Goal: Information Seeking & Learning: Learn about a topic

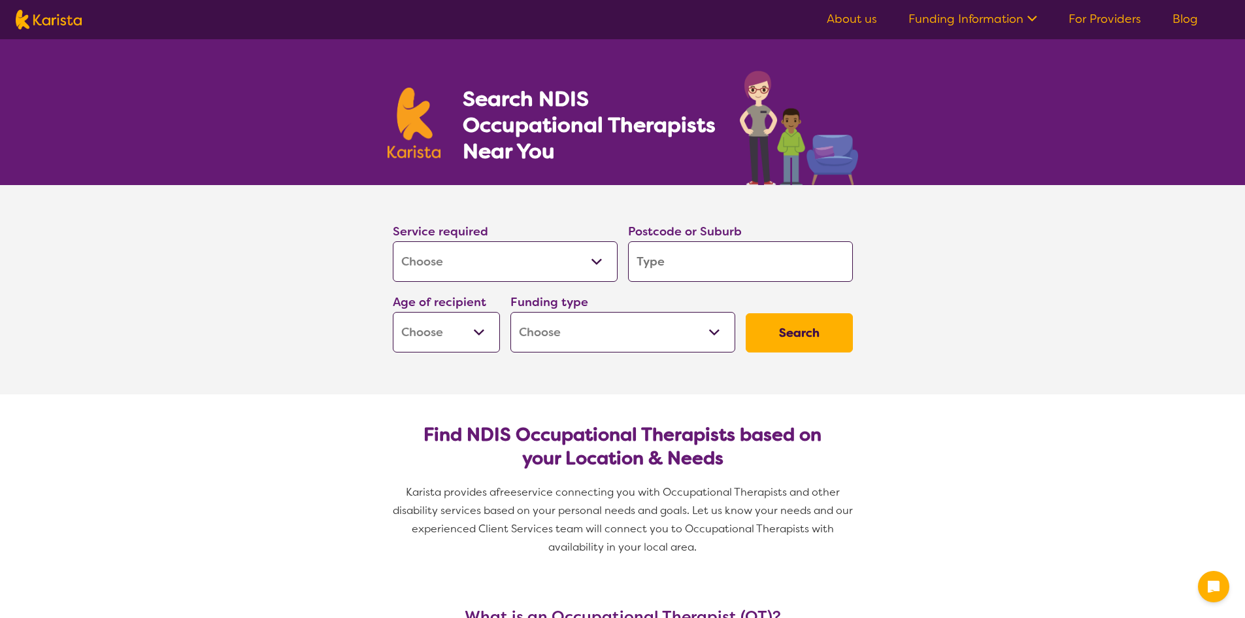
select select "[MEDICAL_DATA]"
click at [577, 269] on select "Allied Health Assistant Assessment ([MEDICAL_DATA] or [MEDICAL_DATA]) Behaviour…" at bounding box center [505, 261] width 225 height 41
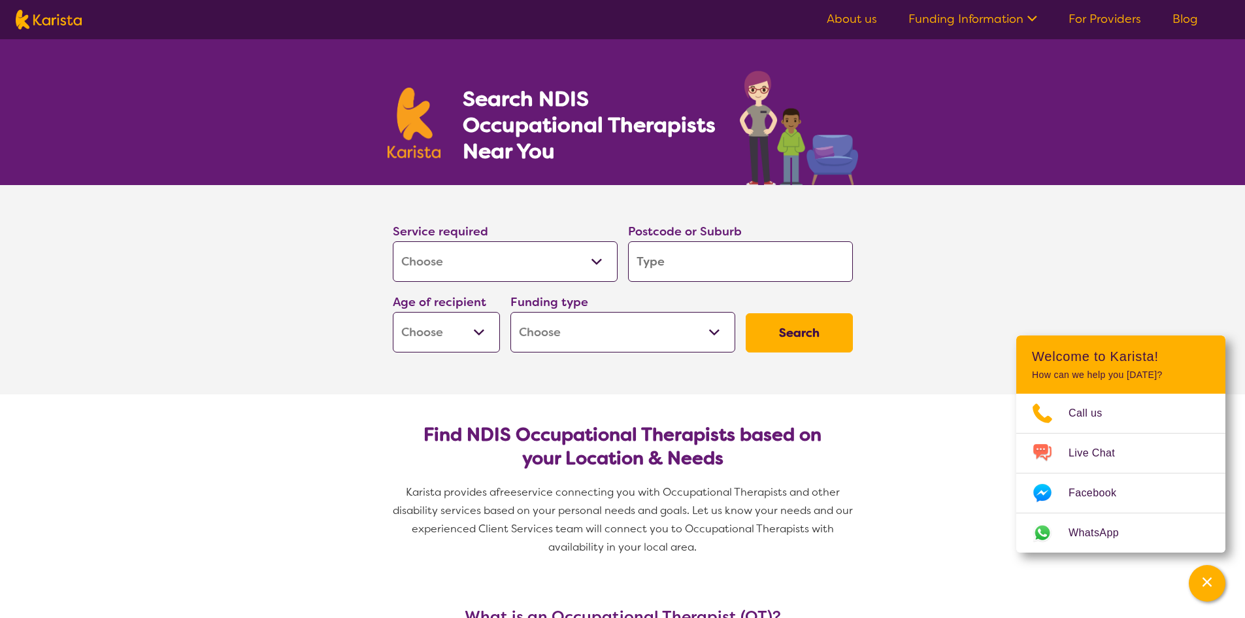
click at [575, 268] on select "Allied Health Assistant Assessment ([MEDICAL_DATA] or [MEDICAL_DATA]) Behaviour…" at bounding box center [505, 261] width 225 height 41
click at [733, 257] on input "search" at bounding box center [740, 261] width 225 height 41
type input "3079"
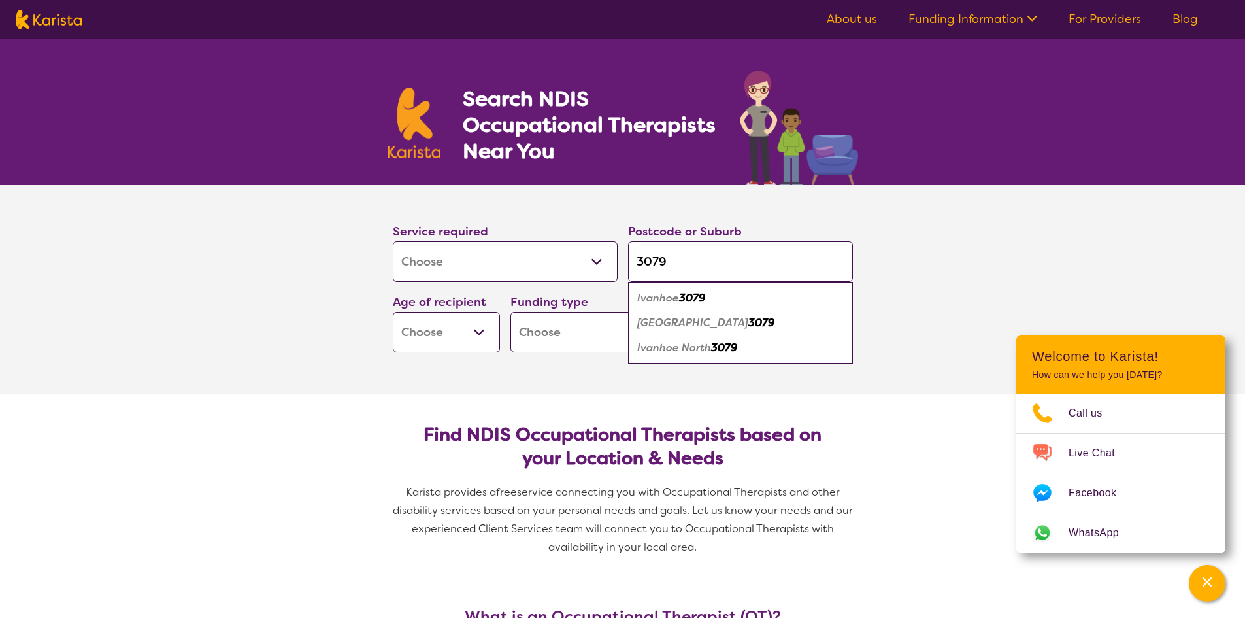
click at [667, 324] on em "[GEOGRAPHIC_DATA]" at bounding box center [692, 323] width 111 height 14
click at [473, 331] on select "Early Childhood - 0 to 9 Child - 10 to 11 Adolescent - 12 to 17 Adult - 18 to 6…" at bounding box center [446, 332] width 107 height 41
select select "CH"
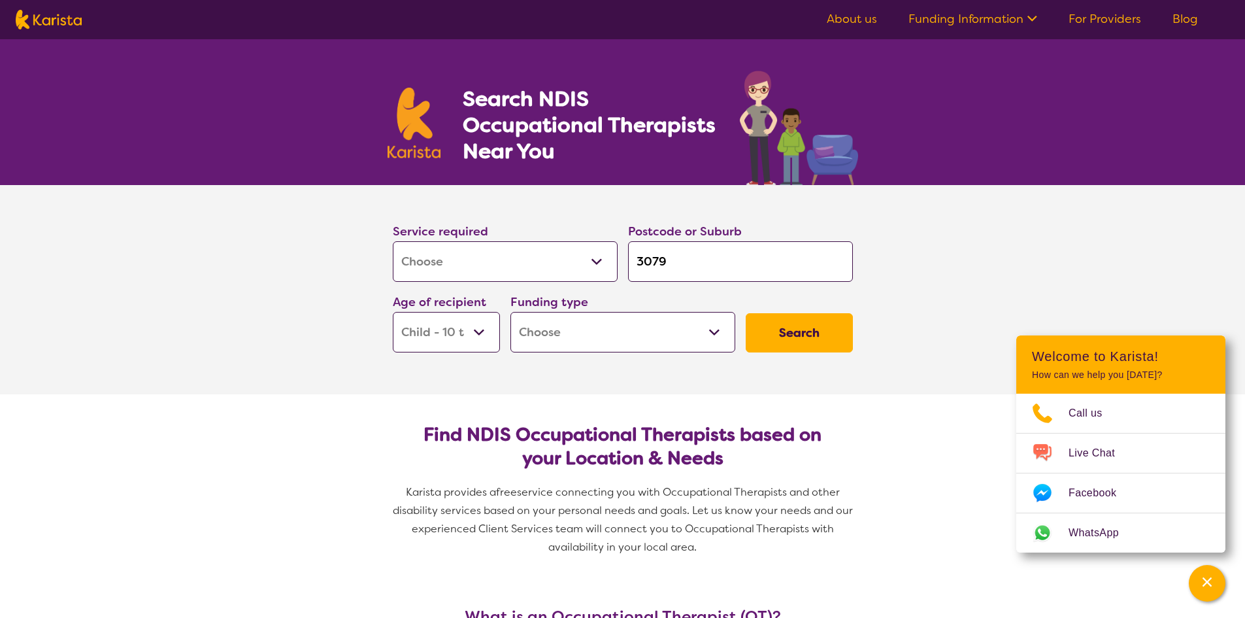
click at [393, 312] on select "Early Childhood - 0 to 9 Child - 10 to 11 Adolescent - 12 to 17 Adult - 18 to 6…" at bounding box center [446, 332] width 107 height 41
select select "CH"
click at [480, 331] on select "Early Childhood - 0 to 9 Child - 10 to 11 Adolescent - 12 to 17 Adult - 18 to 6…" at bounding box center [446, 332] width 107 height 41
select select "AS"
click at [393, 312] on select "Early Childhood - 0 to 9 Child - 10 to 11 Adolescent - 12 to 17 Adult - 18 to 6…" at bounding box center [446, 332] width 107 height 41
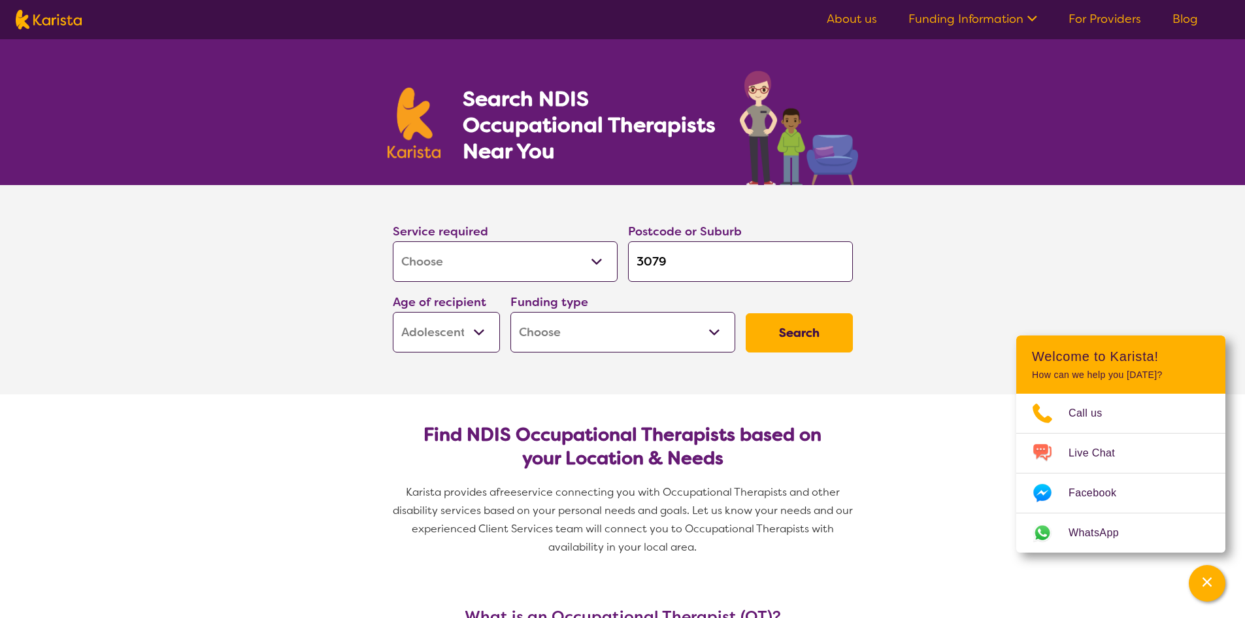
select select "AS"
click at [585, 335] on select "Home Care Package (HCP) National Disability Insurance Scheme (NDIS) I don't know" at bounding box center [623, 332] width 225 height 41
select select "NDIS"
click at [511, 312] on select "Home Care Package (HCP) National Disability Insurance Scheme (NDIS) I don't know" at bounding box center [623, 332] width 225 height 41
select select "NDIS"
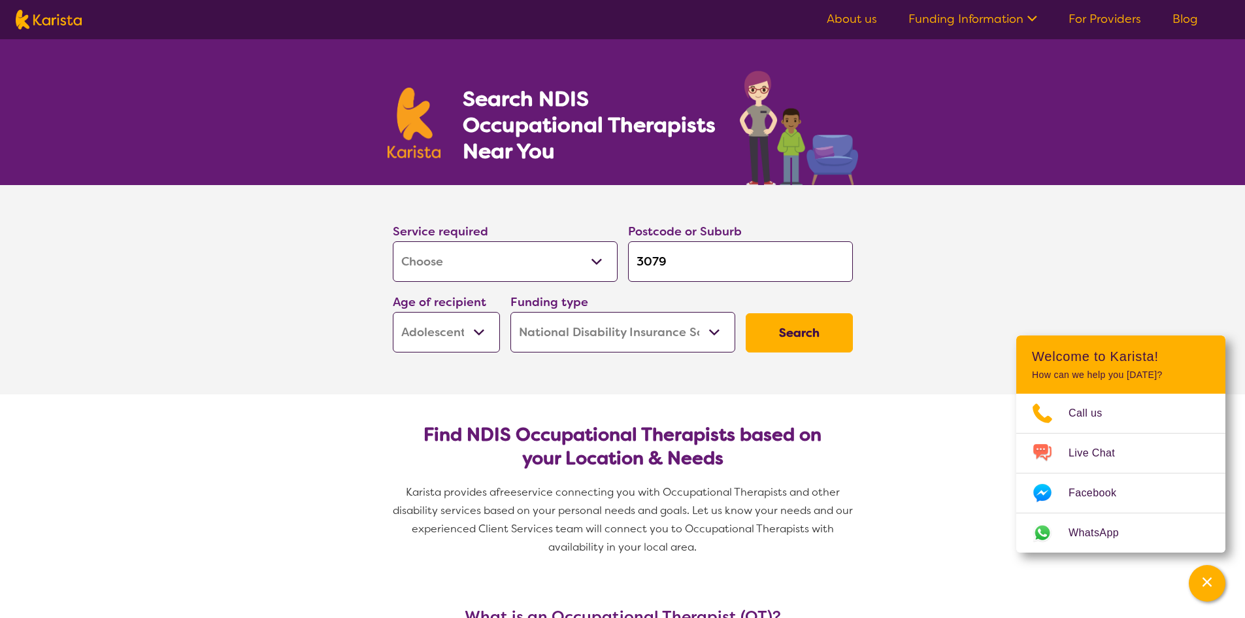
click at [801, 334] on button "Search" at bounding box center [799, 332] width 107 height 39
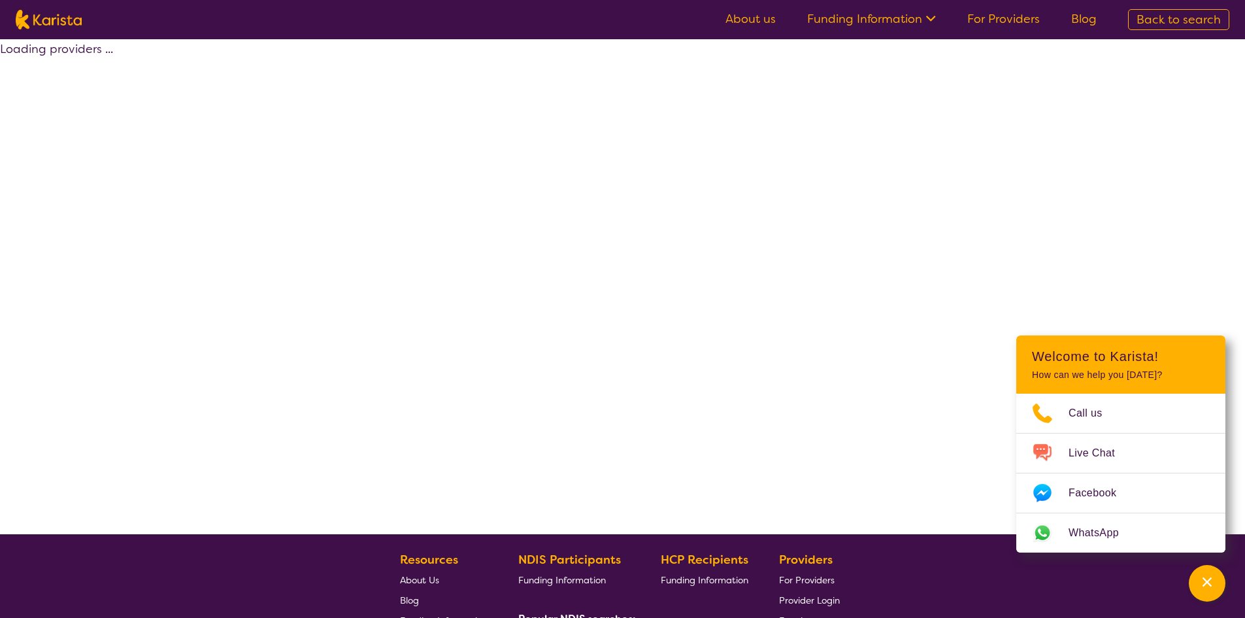
select select "by_score"
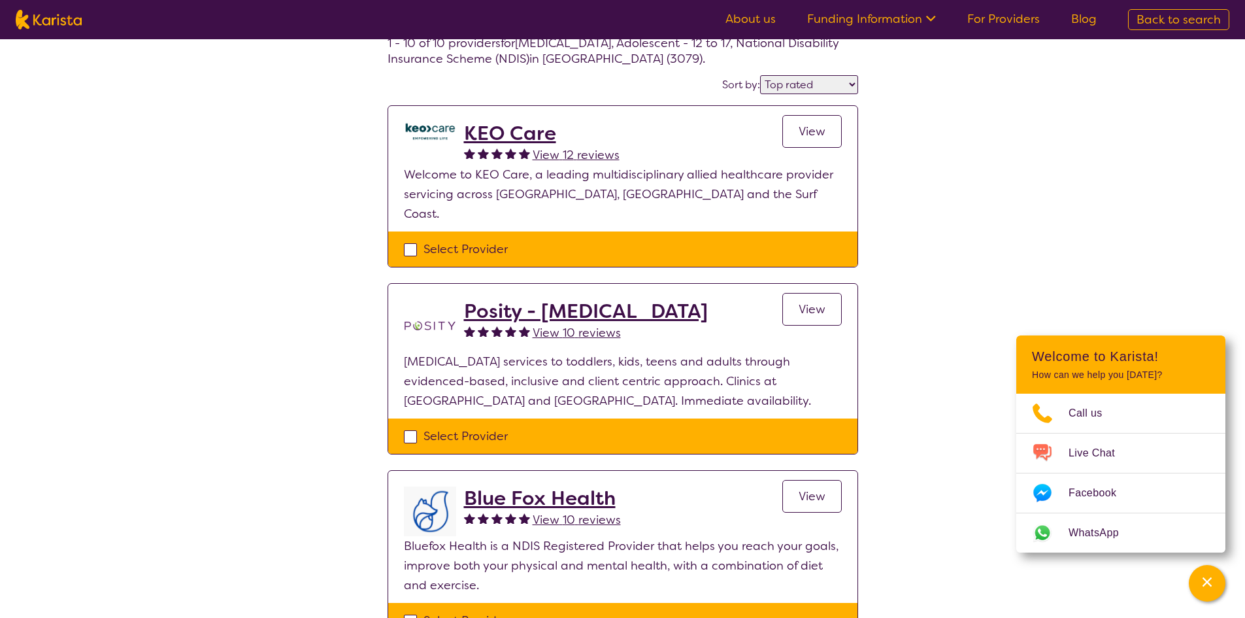
scroll to position [65, 0]
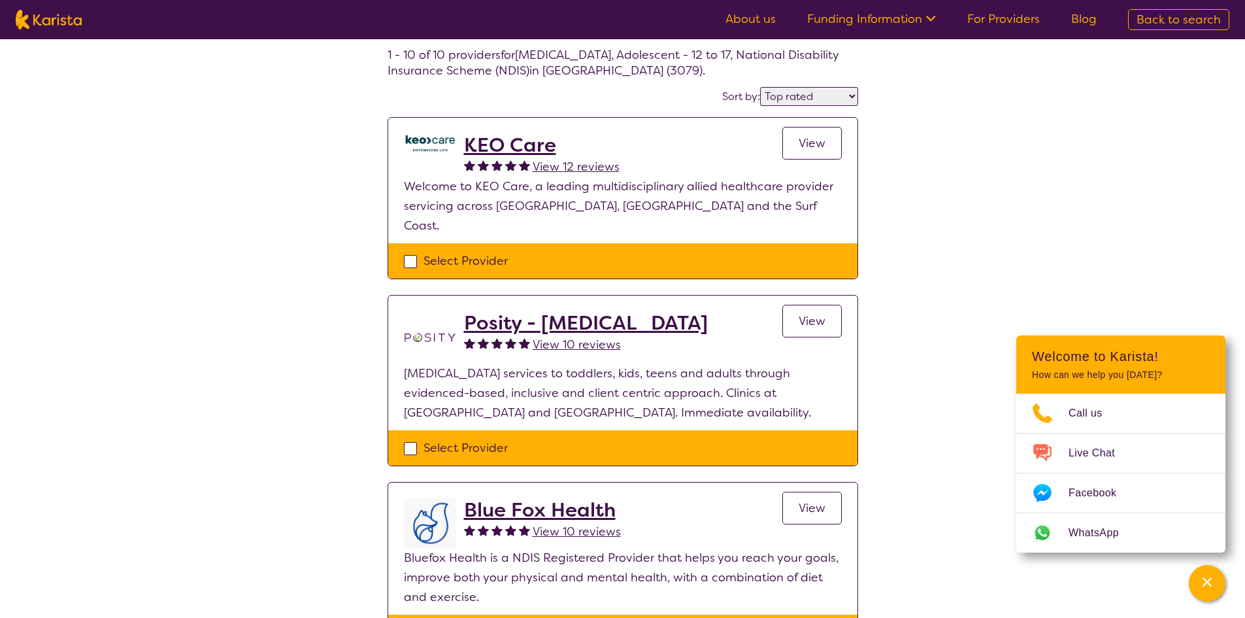
click at [505, 144] on h2 "KEO Care" at bounding box center [542, 145] width 156 height 24
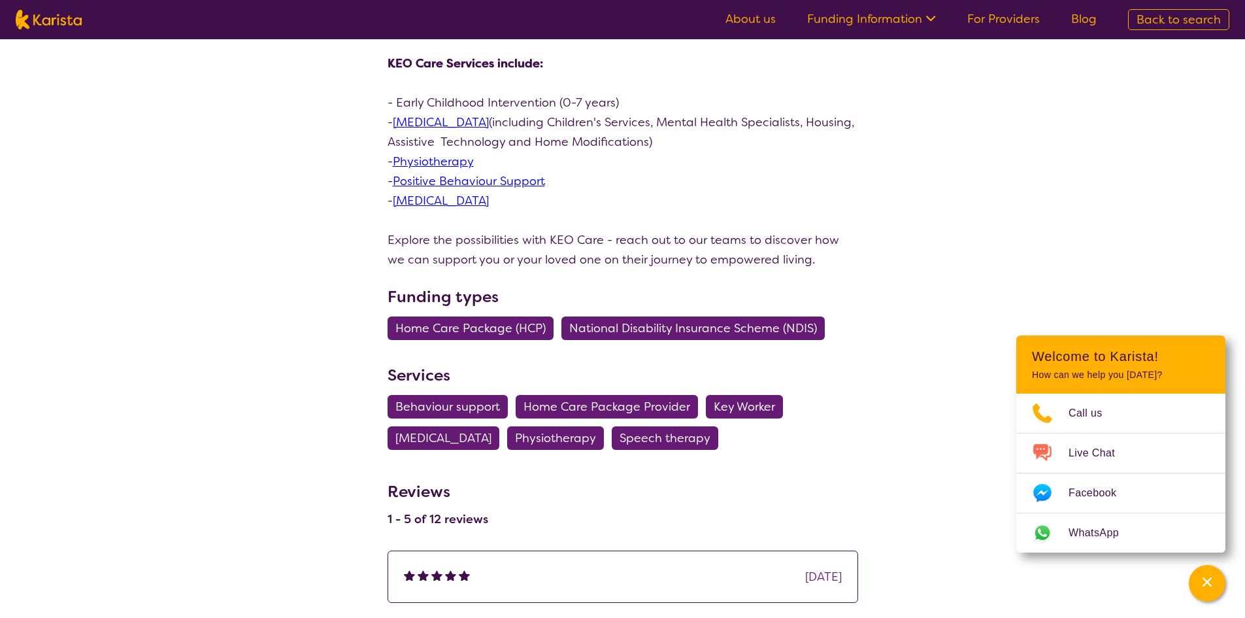
scroll to position [458, 0]
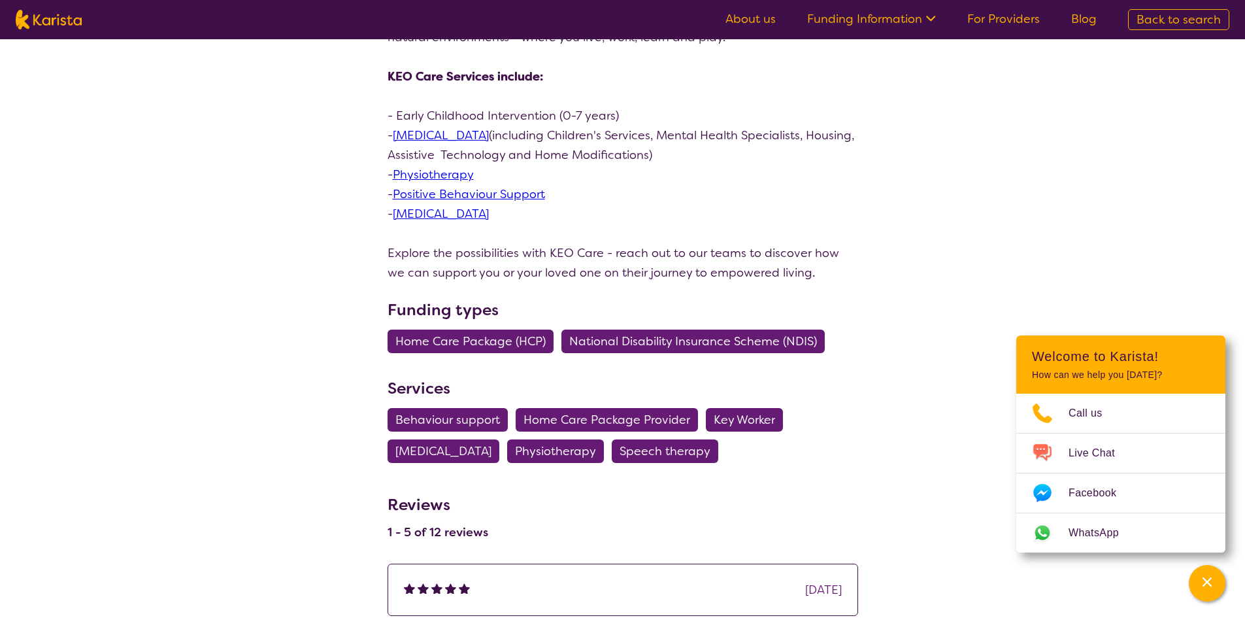
click at [441, 135] on link "[MEDICAL_DATA]" at bounding box center [441, 135] width 96 height 16
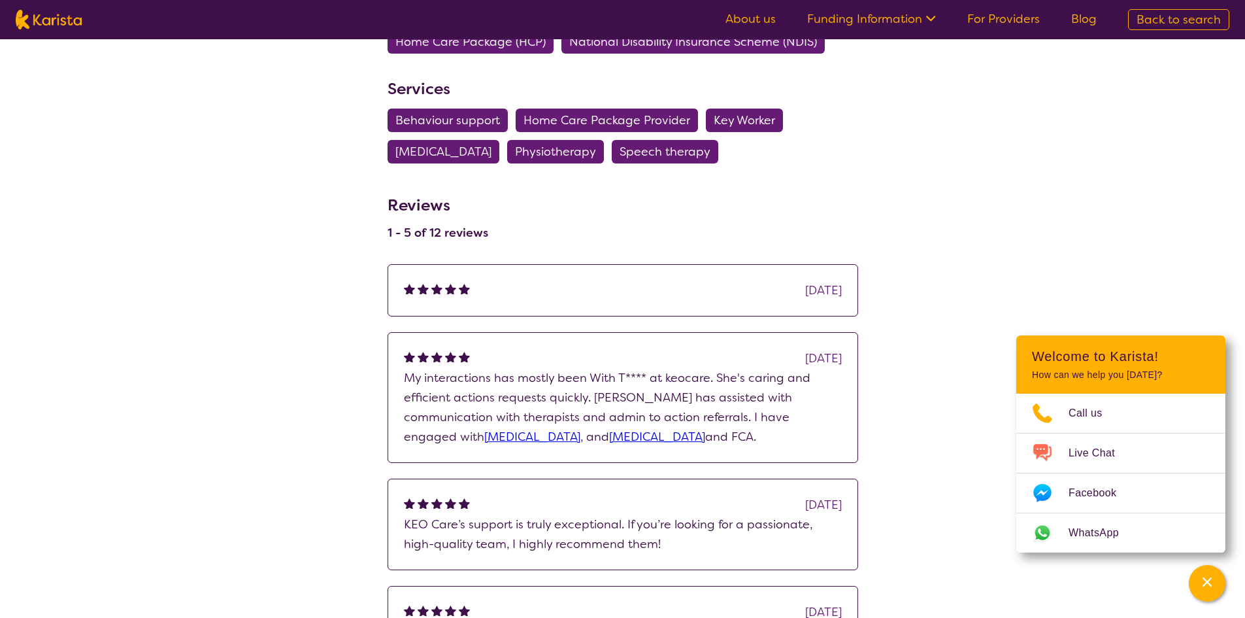
scroll to position [784, 0]
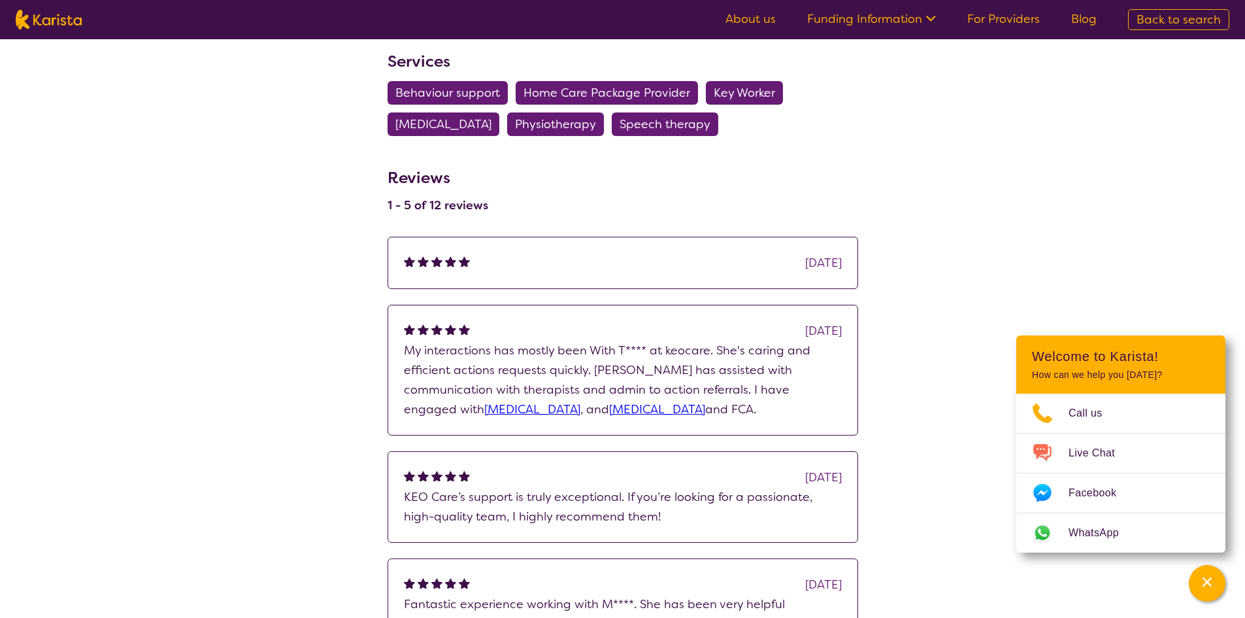
scroll to position [65, 0]
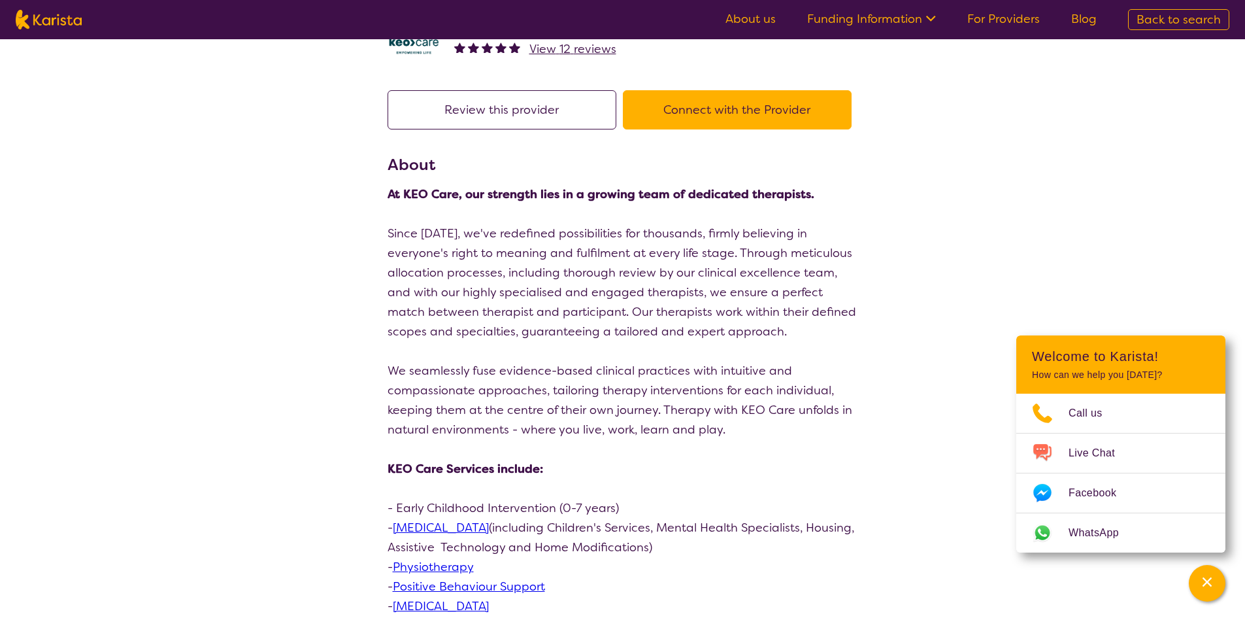
select select "by_score"
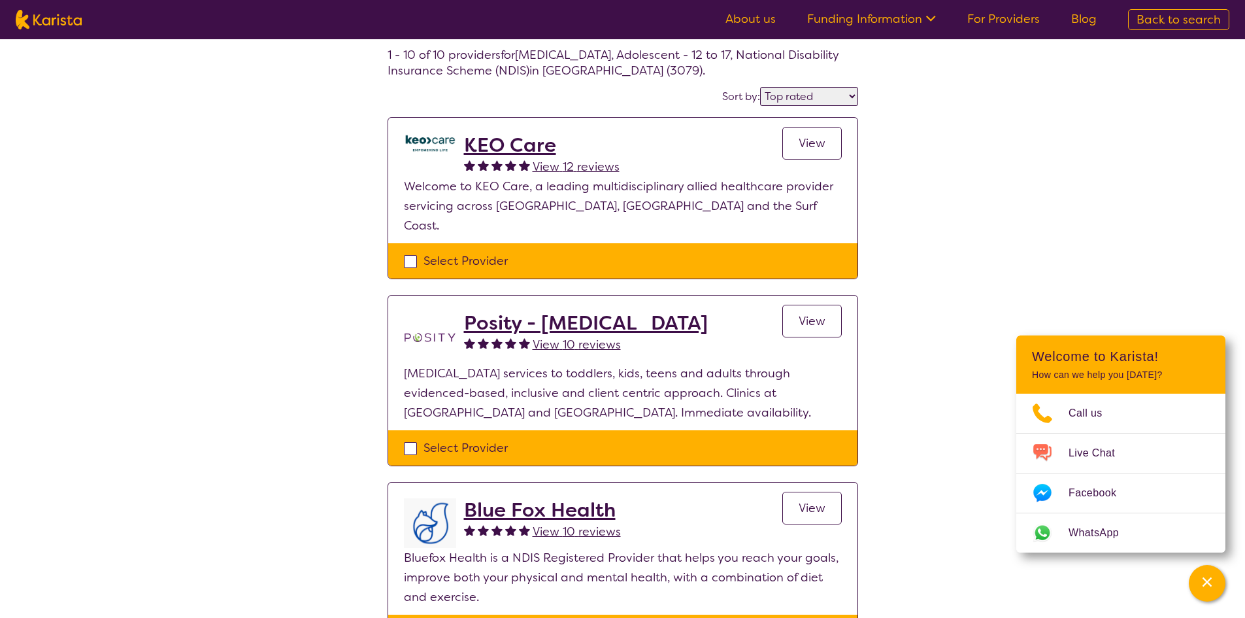
click at [511, 141] on h2 "KEO Care" at bounding box center [542, 145] width 156 height 24
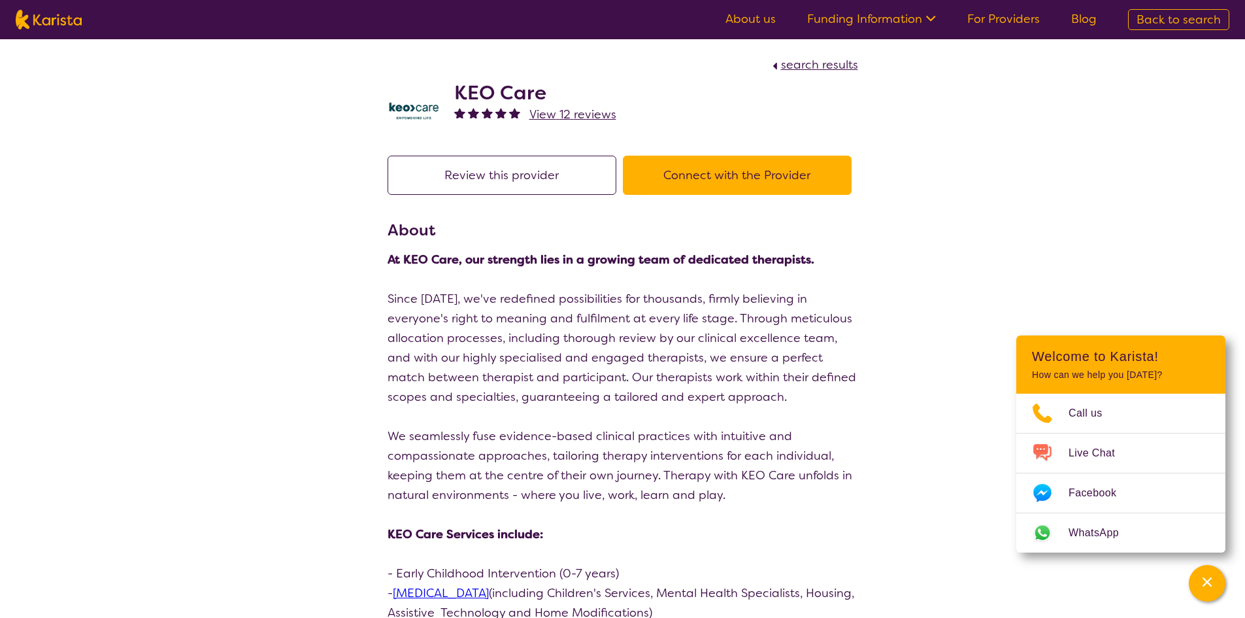
click at [497, 94] on h2 "KEO Care" at bounding box center [535, 93] width 162 height 24
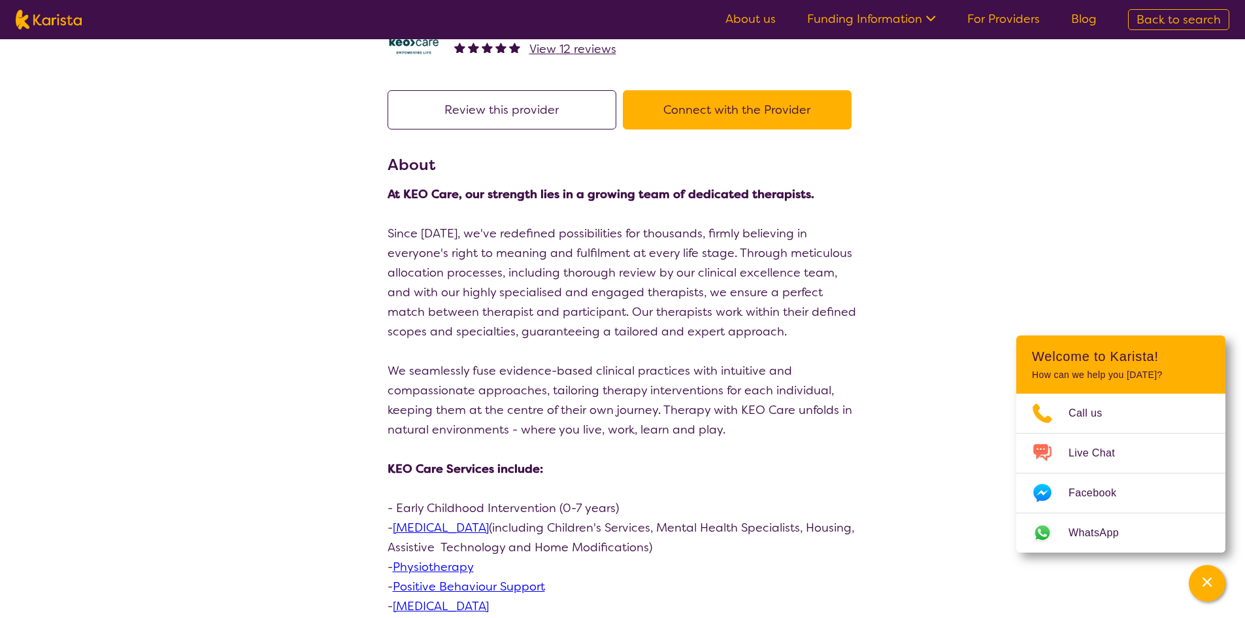
select select "by_score"
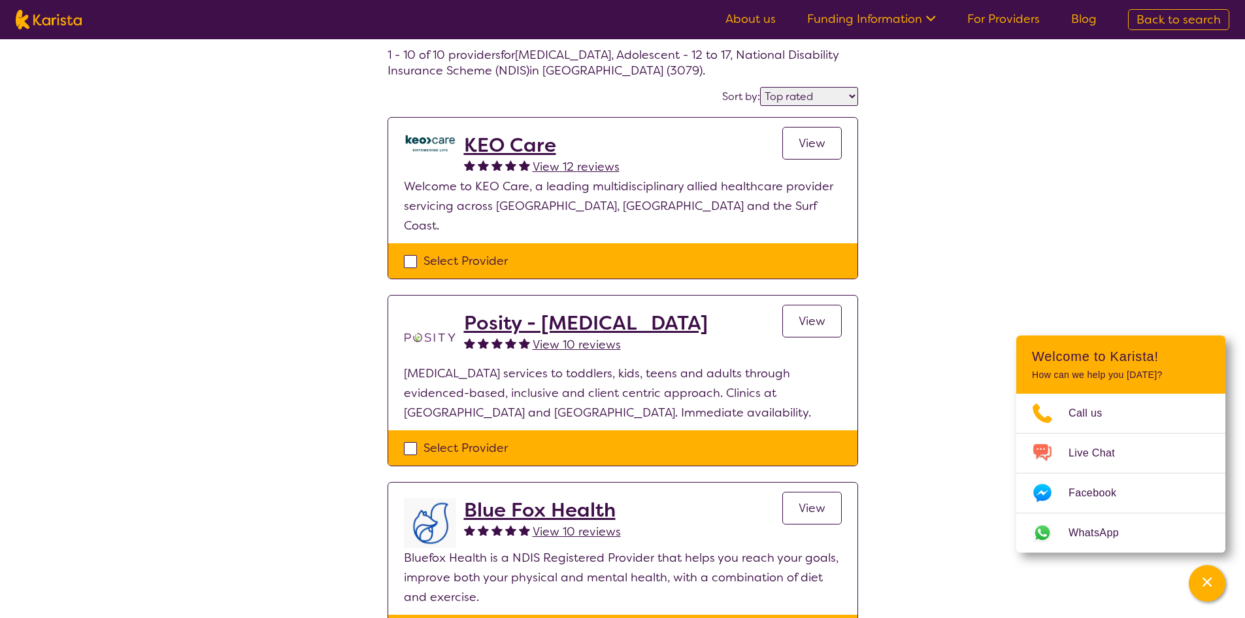
click at [533, 311] on h2 "Posity - [MEDICAL_DATA]" at bounding box center [586, 323] width 244 height 24
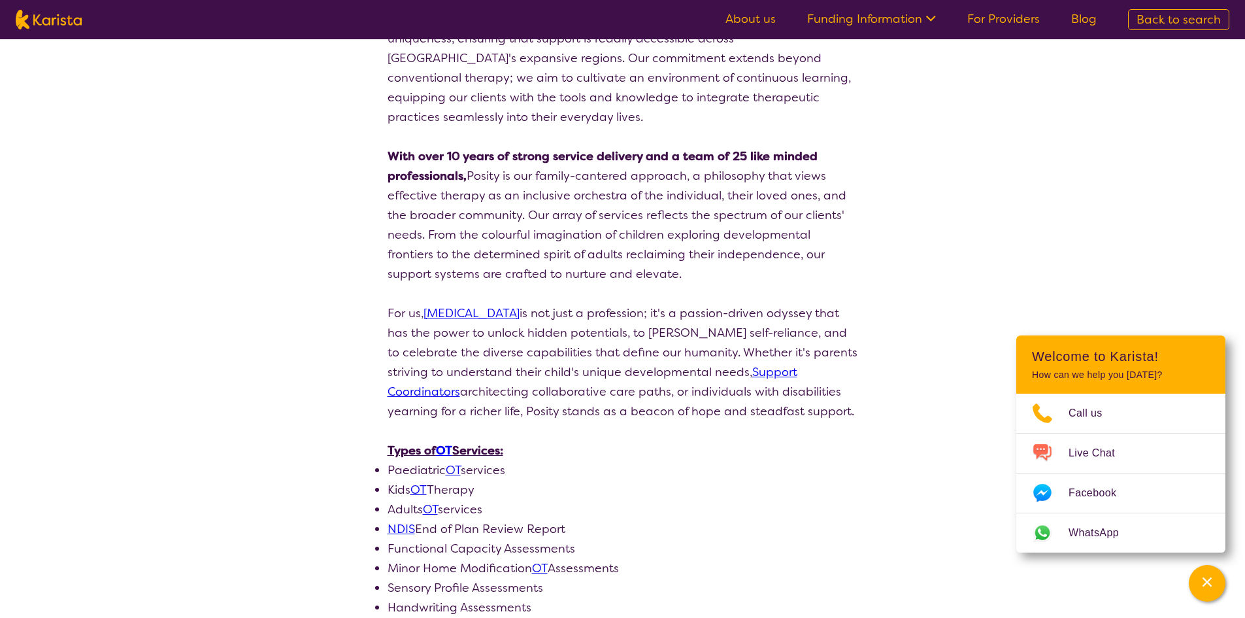
scroll to position [261, 0]
click at [418, 480] on link "OT" at bounding box center [419, 488] width 16 height 16
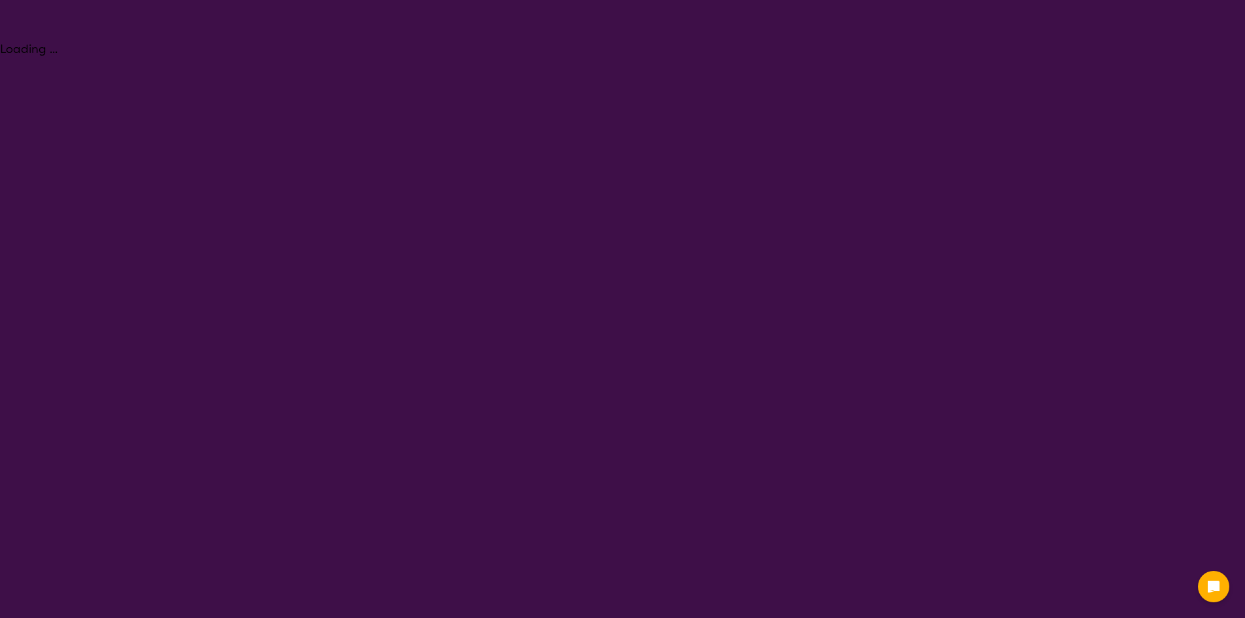
select select "[MEDICAL_DATA]"
select select "AS"
select select "NDIS"
select select "[MEDICAL_DATA]"
select select "AS"
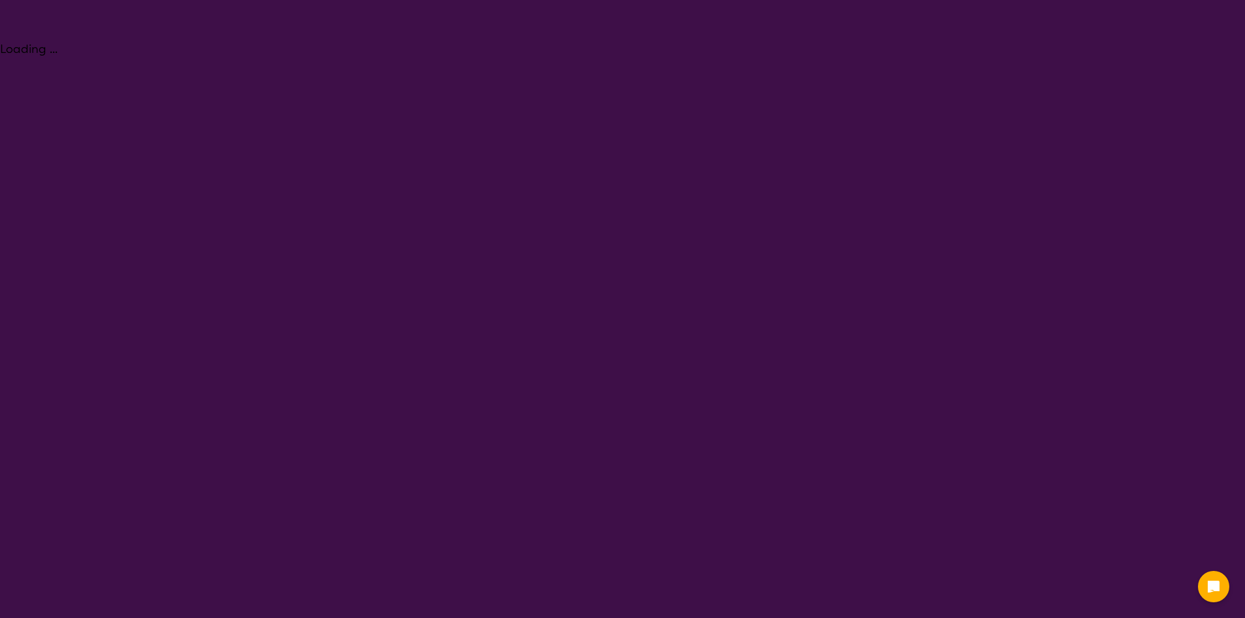
select select "NDIS"
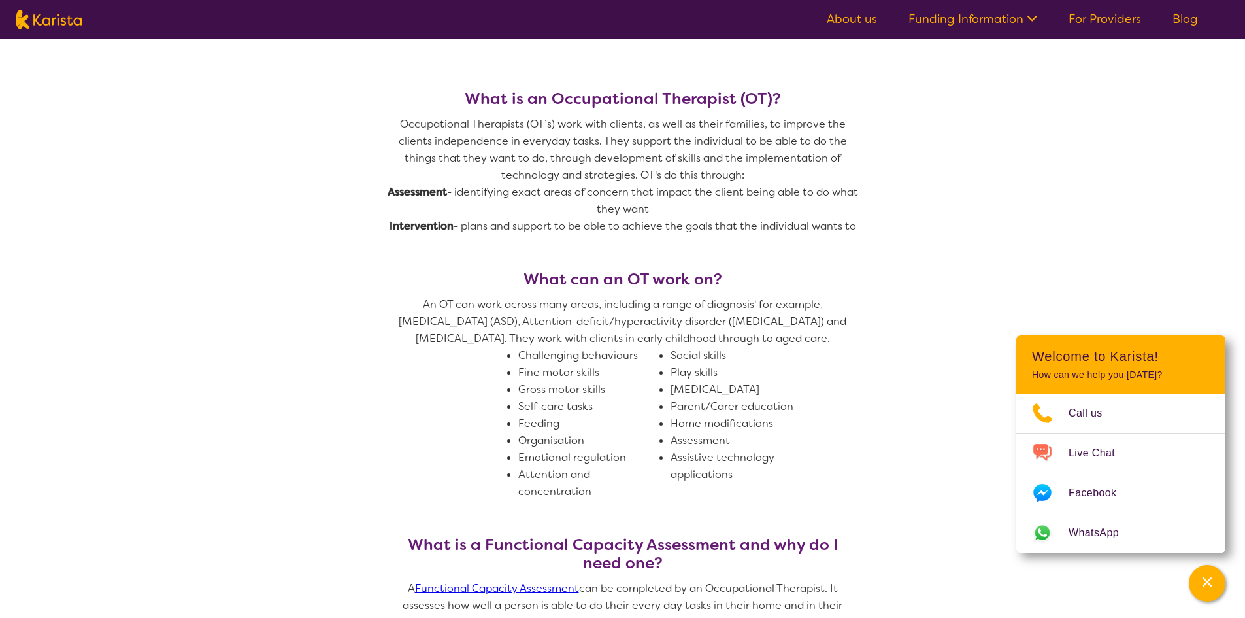
scroll to position [523, 0]
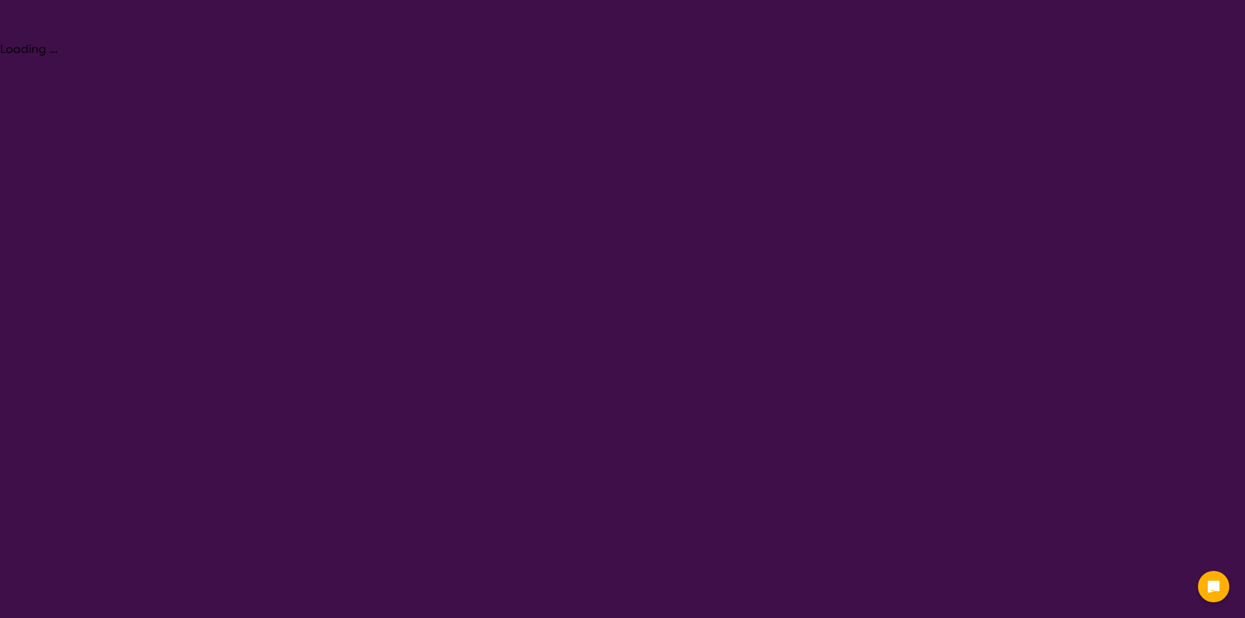
select select "[MEDICAL_DATA]"
select select "AS"
select select "NDIS"
select select "[MEDICAL_DATA]"
select select "AS"
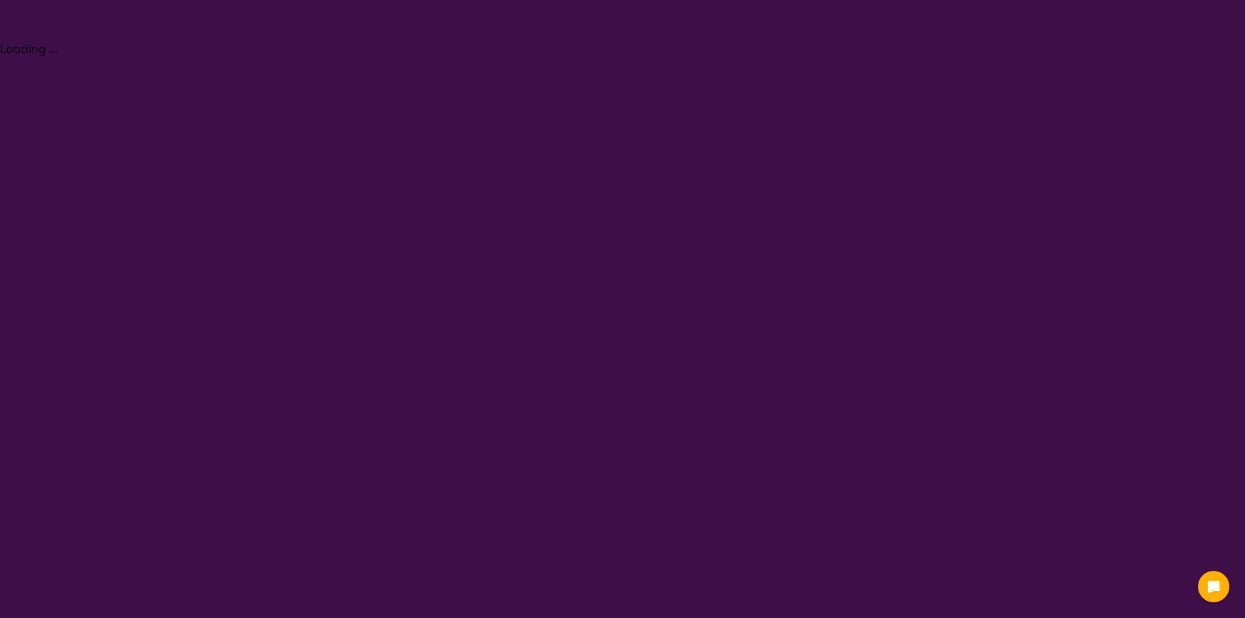
select select "NDIS"
